Goal: Transaction & Acquisition: Purchase product/service

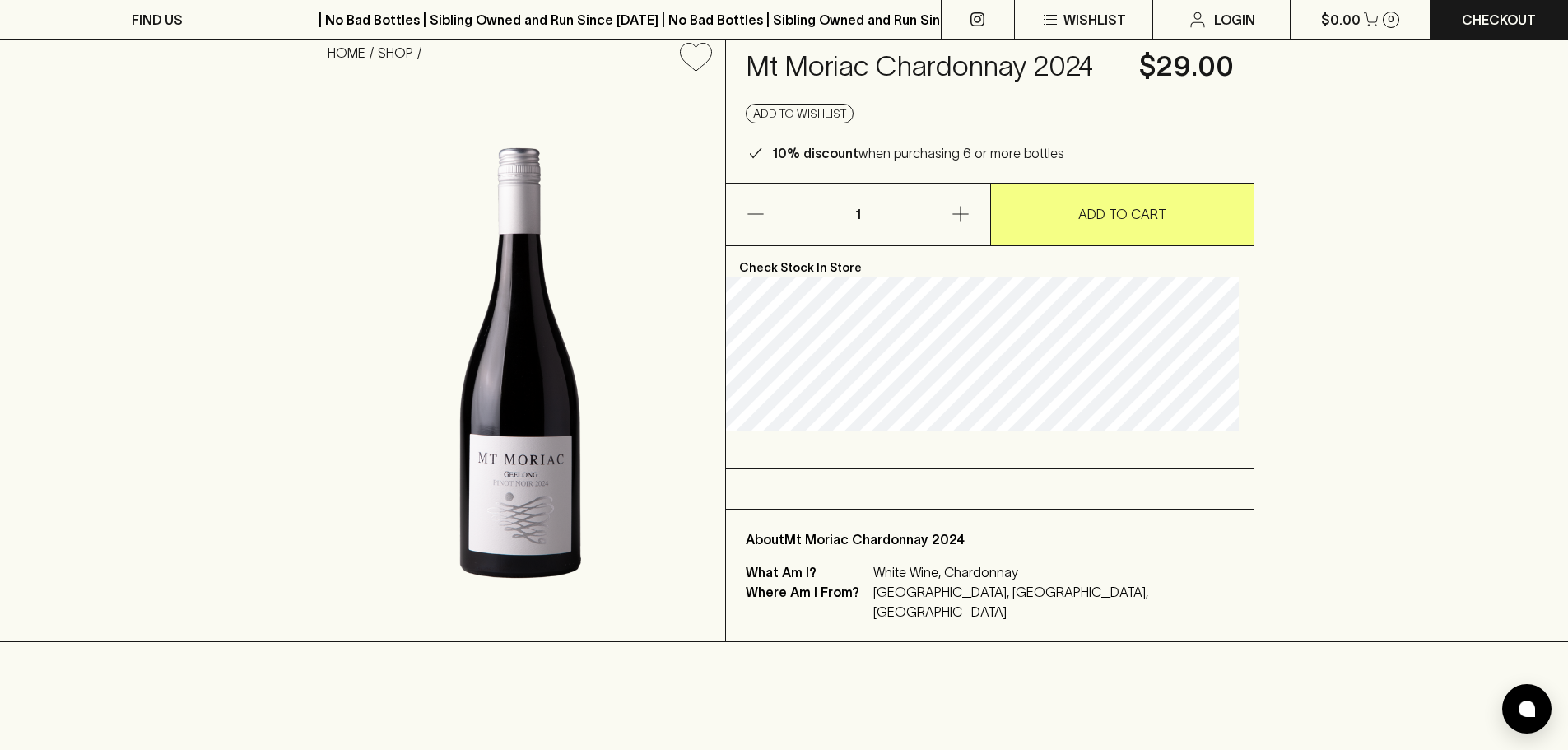
scroll to position [82, 0]
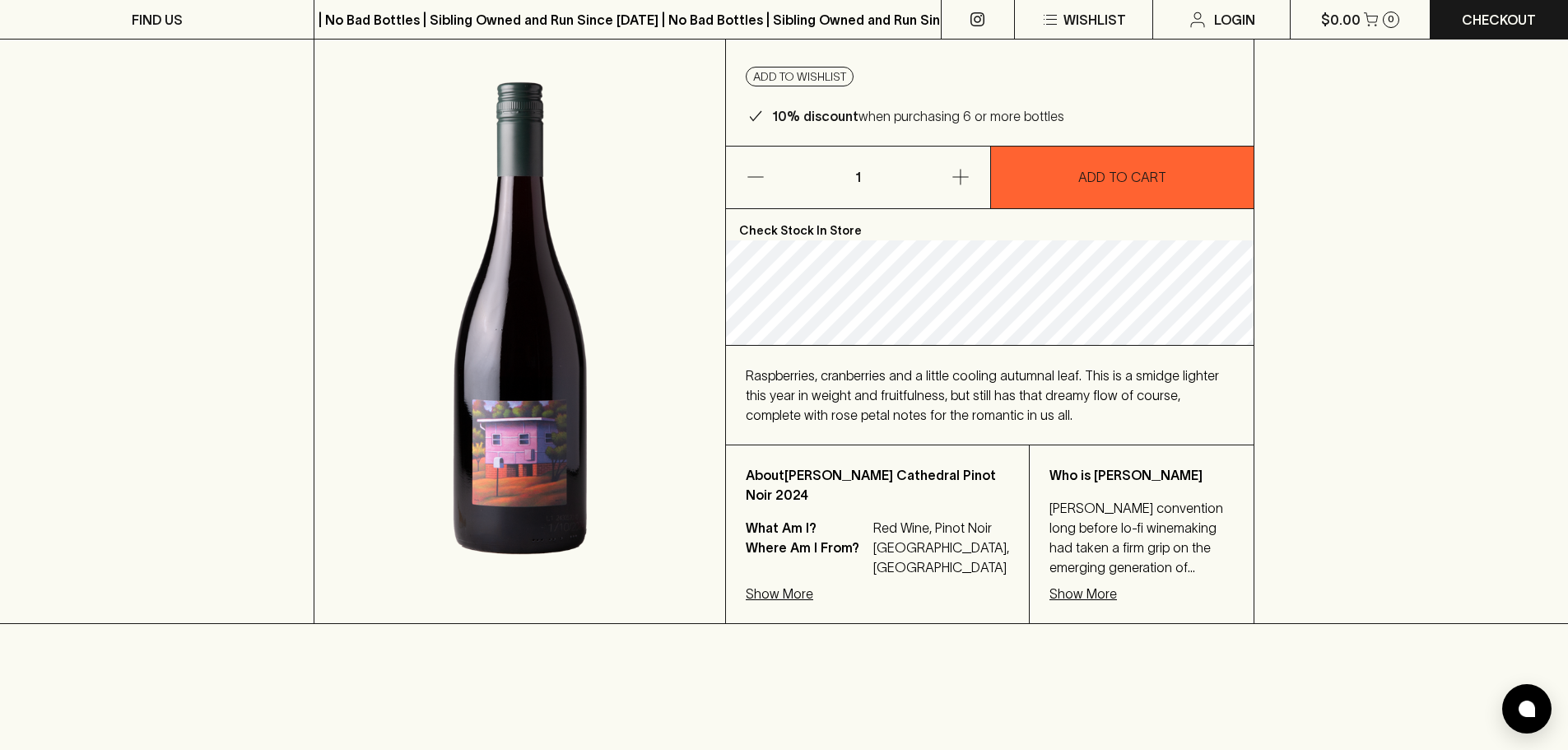
scroll to position [164, 0]
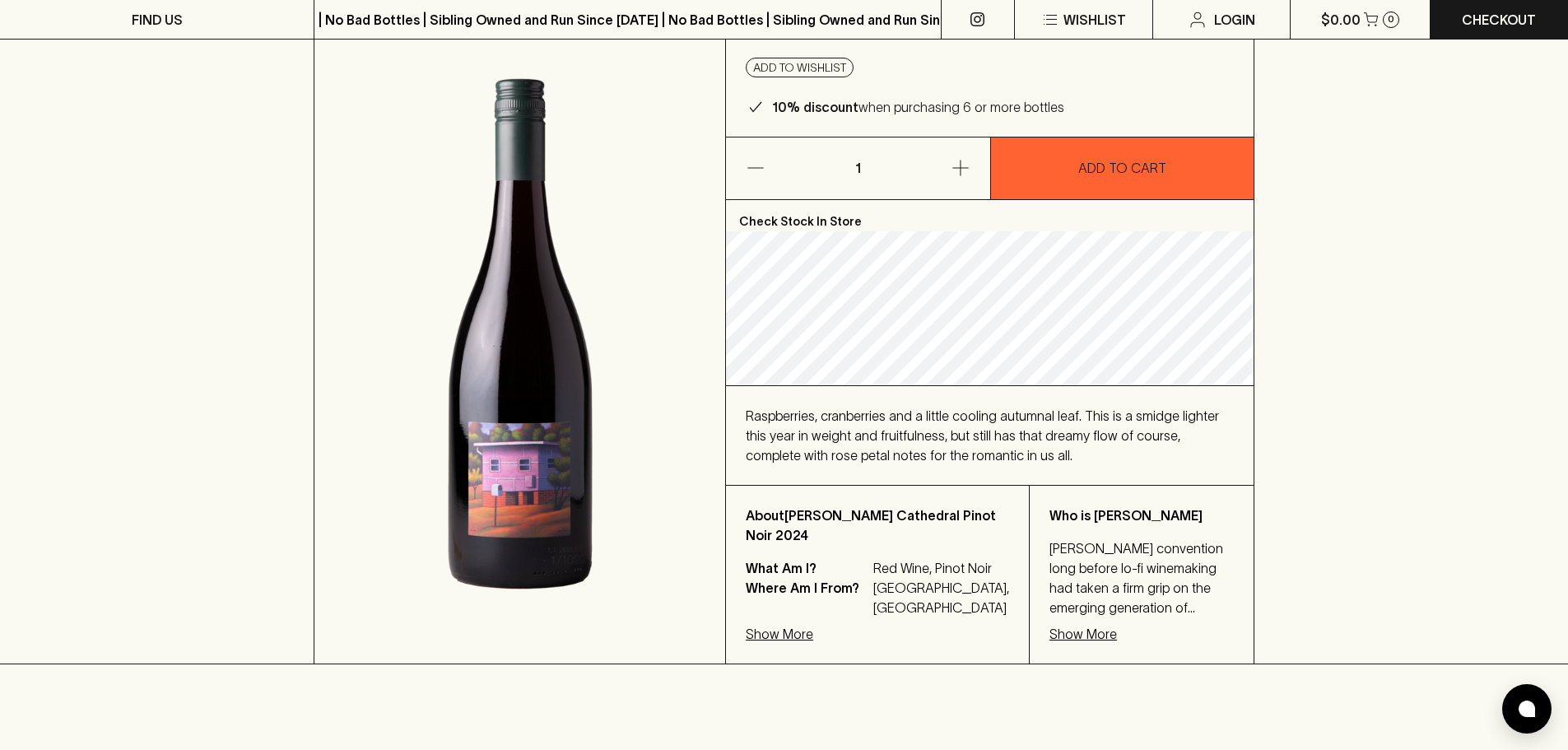
click at [1424, 230] on div "HOME SHOP [PERSON_NAME] Cathedral Pinot Noir 2024 $32.00 Add to wishlist 10% di…" at bounding box center [784, 306] width 1568 height 715
drag, startPoint x: 1434, startPoint y: 332, endPoint x: 1442, endPoint y: 338, distance: 10.0
click at [1437, 332] on div "HOME SHOP [PERSON_NAME] Cathedral Pinot Noir 2024 $32.00 Add to wishlist 10% di…" at bounding box center [784, 306] width 1568 height 715
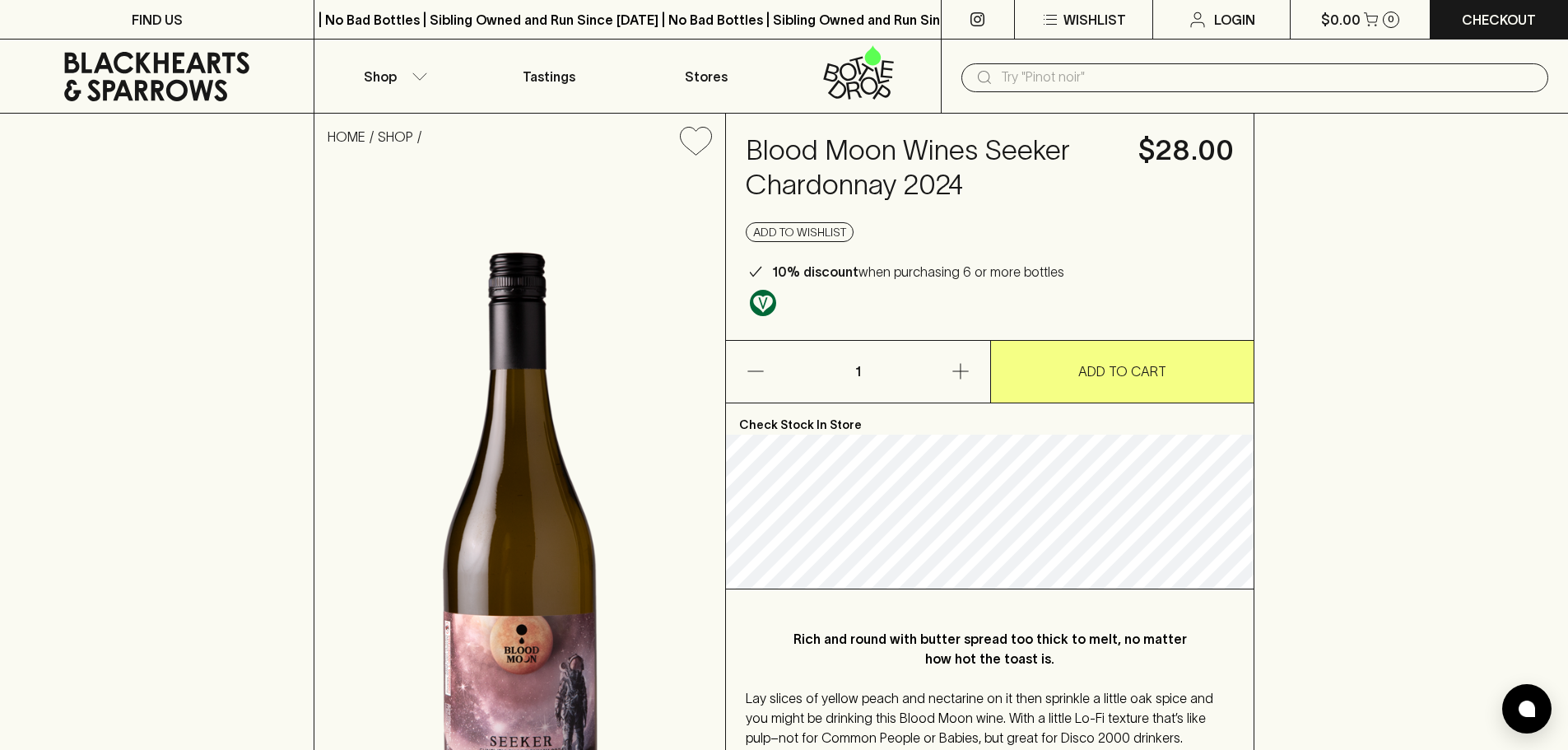
click at [1301, 341] on div "HOME SHOP Blood Moon Wines Seeker Chardonnay 2024 $28.00 Add to wishlist 10% di…" at bounding box center [784, 517] width 1568 height 807
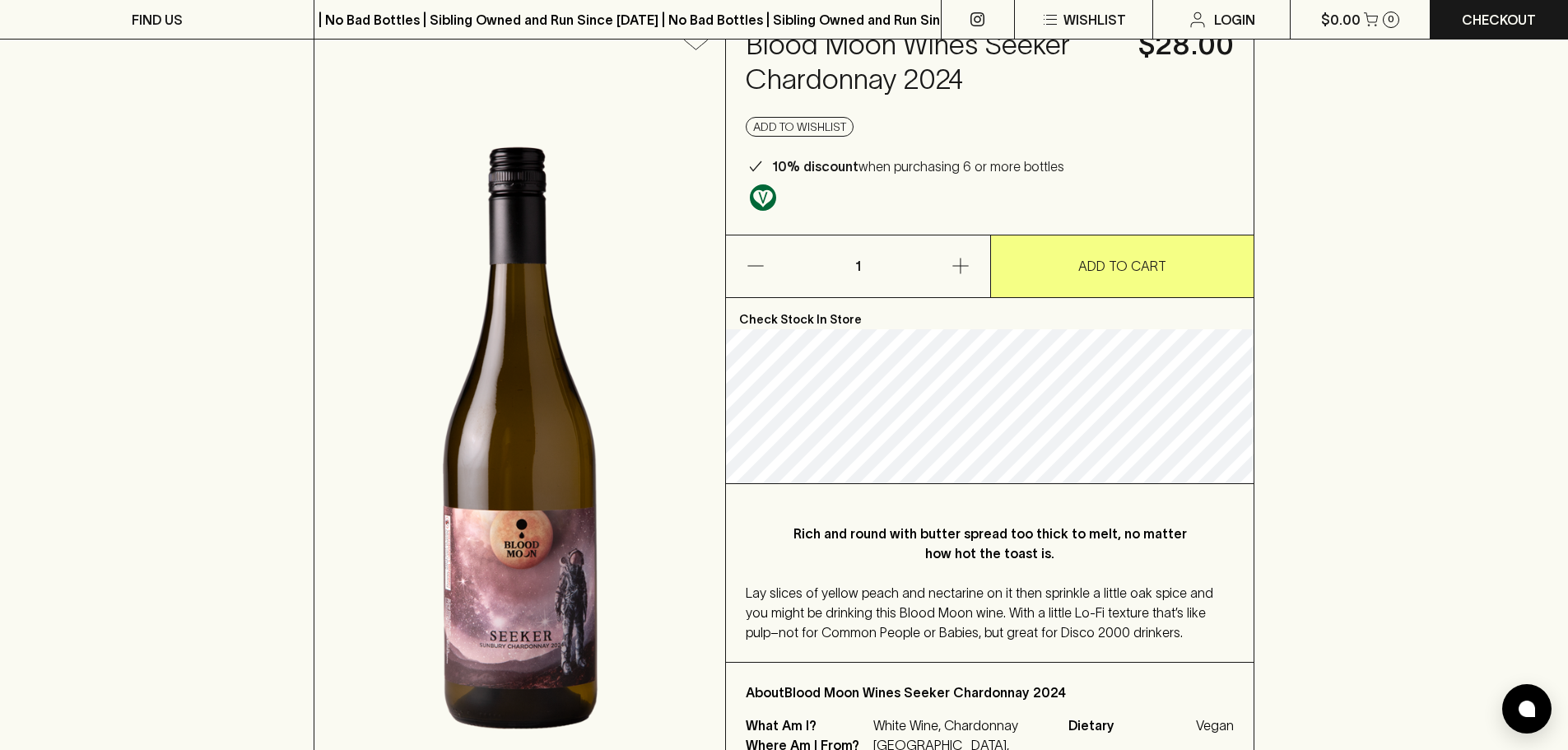
scroll to position [329, 0]
